Goal: Transaction & Acquisition: Purchase product/service

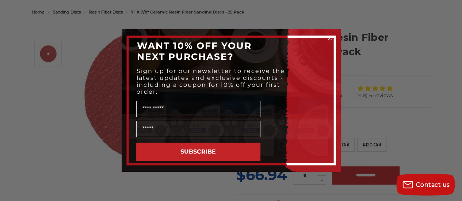
click at [386, 61] on div "Close dialog WANT 10% OFF YOUR NEXT PURCHASE? Sign up for our newsletter to rec…" at bounding box center [231, 100] width 462 height 201
click at [330, 38] on icon "Close dialog" at bounding box center [329, 38] width 3 height 3
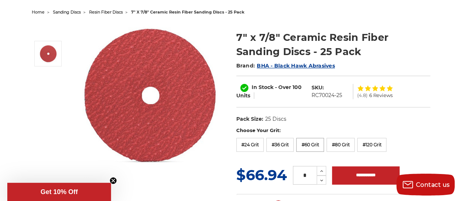
click at [307, 143] on label "#60 Grit" at bounding box center [310, 145] width 28 height 14
click at [284, 144] on label "#36 Grit" at bounding box center [279, 145] width 27 height 14
click at [252, 148] on label "#24 Grit" at bounding box center [250, 145] width 28 height 14
click at [279, 145] on label "#36 Grit" at bounding box center [279, 145] width 27 height 14
click at [305, 141] on label "#60 Grit" at bounding box center [310, 145] width 28 height 14
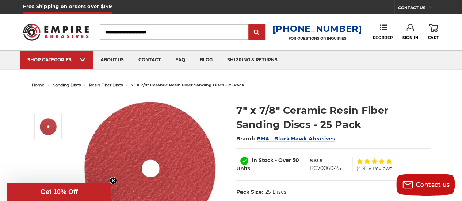
click at [406, 32] on link "Sign In" at bounding box center [411, 32] width 16 height 16
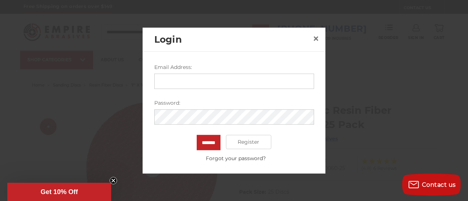
click at [196, 79] on input "Email Address:" at bounding box center [234, 80] width 160 height 15
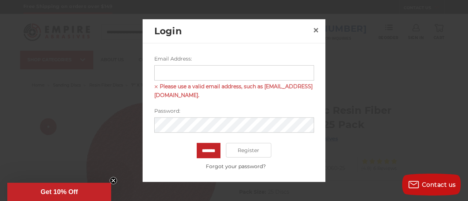
type input "**********"
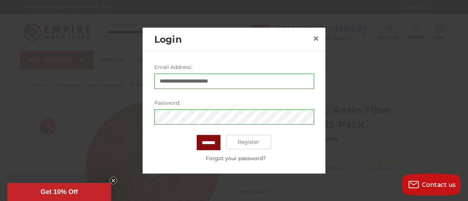
click at [203, 146] on input "*******" at bounding box center [209, 142] width 24 height 15
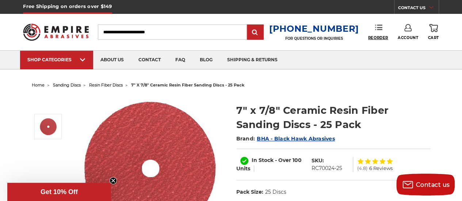
click at [379, 37] on span "Reorder" at bounding box center [378, 37] width 20 height 5
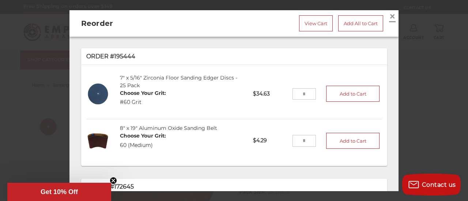
click at [389, 16] on span "×" at bounding box center [392, 16] width 7 height 14
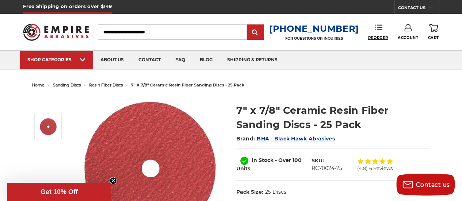
click at [378, 37] on span "Reorder" at bounding box center [378, 37] width 20 height 5
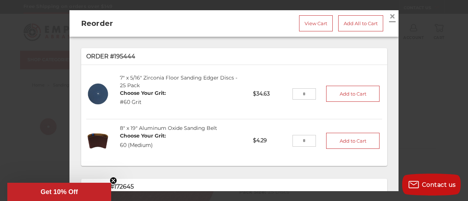
click at [389, 18] on span "×" at bounding box center [392, 16] width 7 height 14
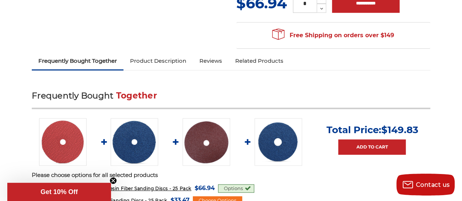
scroll to position [256, 0]
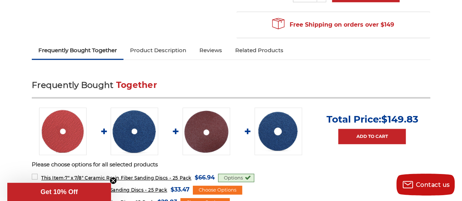
click at [164, 55] on link "Product Description" at bounding box center [157, 50] width 69 height 16
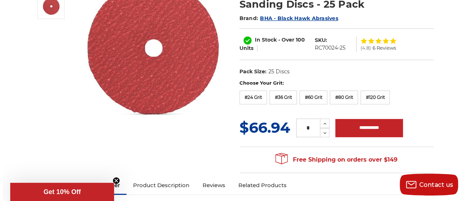
scroll to position [11, 0]
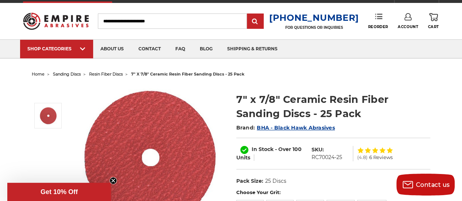
click at [379, 21] on link "Reorder" at bounding box center [378, 21] width 20 height 16
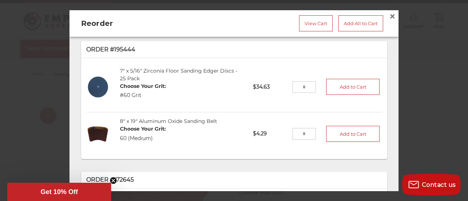
scroll to position [0, 0]
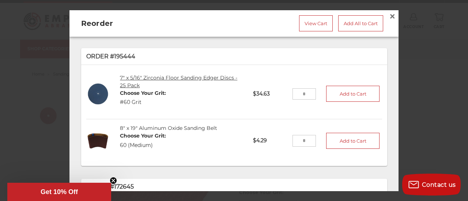
click at [132, 84] on link "7" x 5/16" Zirconia Floor Sanding Edger Discs - 25 Pack" at bounding box center [178, 82] width 117 height 14
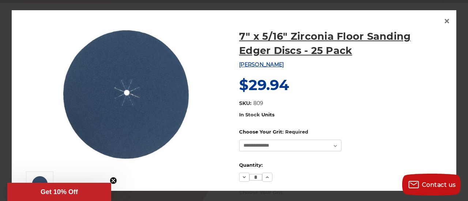
click at [267, 40] on h1 "7" x 5/16" Zirconia Floor Sanding Edger Discs - 25 Pack" at bounding box center [342, 43] width 206 height 28
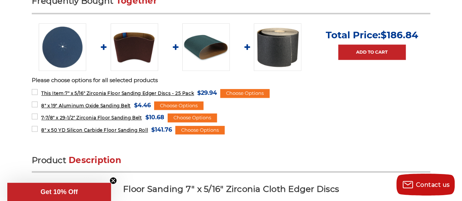
scroll to position [292, 0]
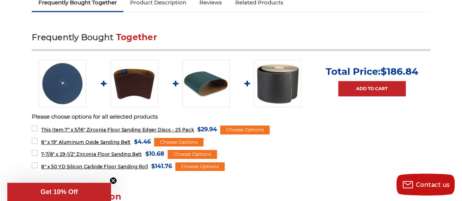
click at [199, 85] on img at bounding box center [205, 83] width 47 height 47
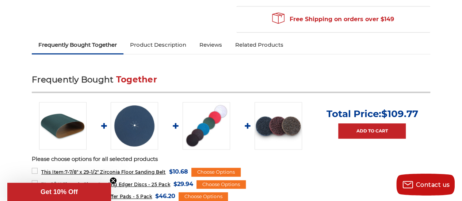
scroll to position [256, 0]
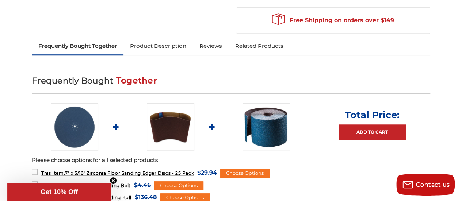
scroll to position [287, 0]
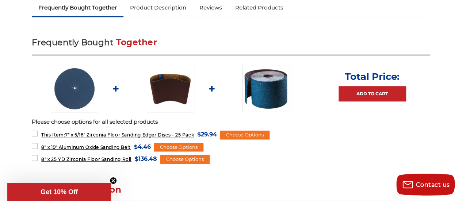
click at [175, 92] on img at bounding box center [170, 88] width 47 height 47
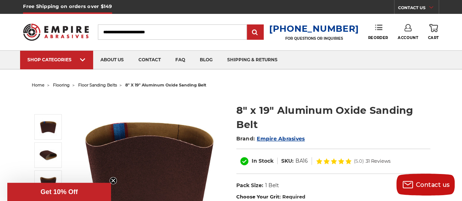
click at [382, 33] on link "Reorder" at bounding box center [378, 32] width 20 height 16
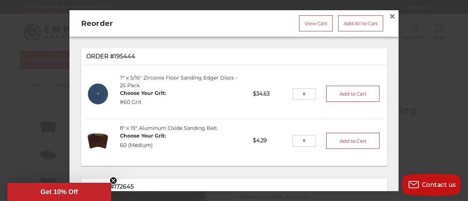
click at [99, 142] on img at bounding box center [98, 141] width 24 height 24
click at [140, 126] on link "8" x 19" Aluminum Oxide Sanding Belt" at bounding box center [168, 128] width 97 height 7
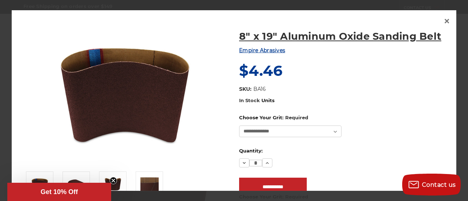
click at [290, 32] on h1 "8" x 19" Aluminum Oxide Sanding Belt" at bounding box center [342, 36] width 206 height 14
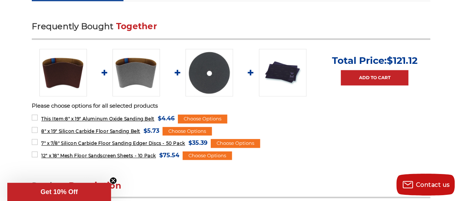
scroll to position [292, 0]
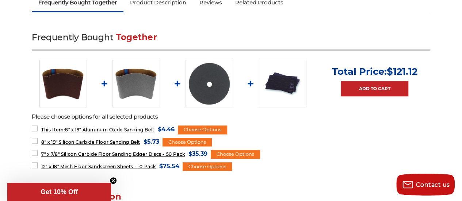
click at [128, 79] on img at bounding box center [136, 83] width 47 height 47
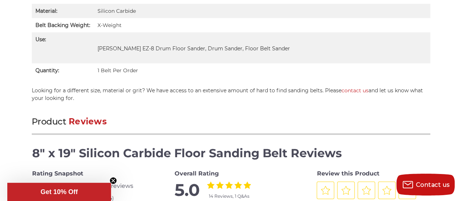
scroll to position [731, 0]
